Goal: Navigation & Orientation: Find specific page/section

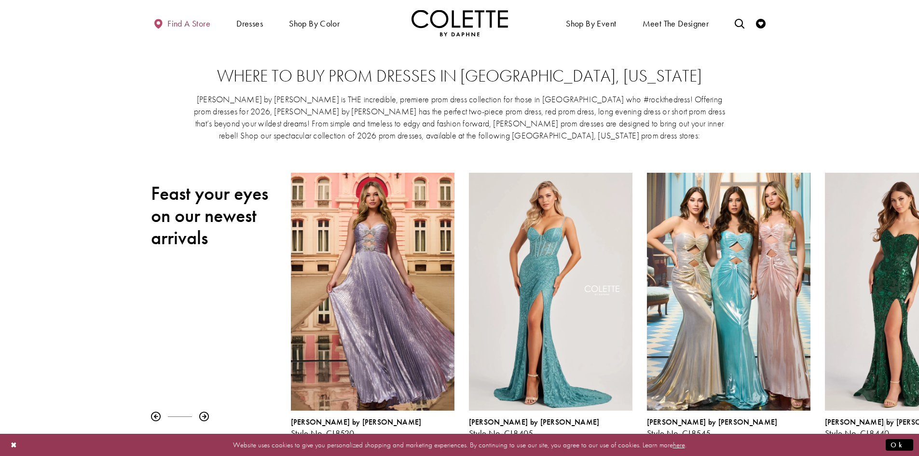
click at [185, 22] on span "Find a store" at bounding box center [188, 24] width 43 height 10
